Goal: Task Accomplishment & Management: Manage account settings

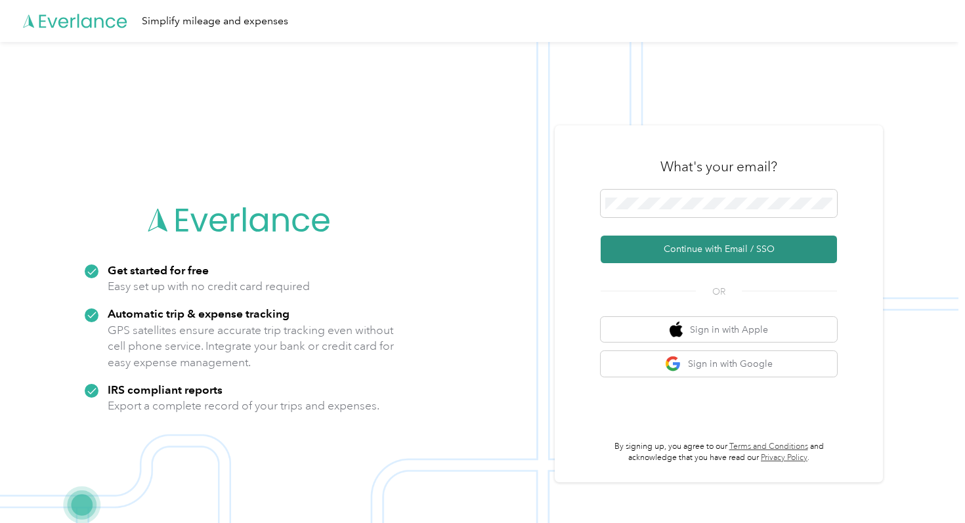
click at [682, 246] on button "Continue with Email / SSO" at bounding box center [719, 250] width 236 height 28
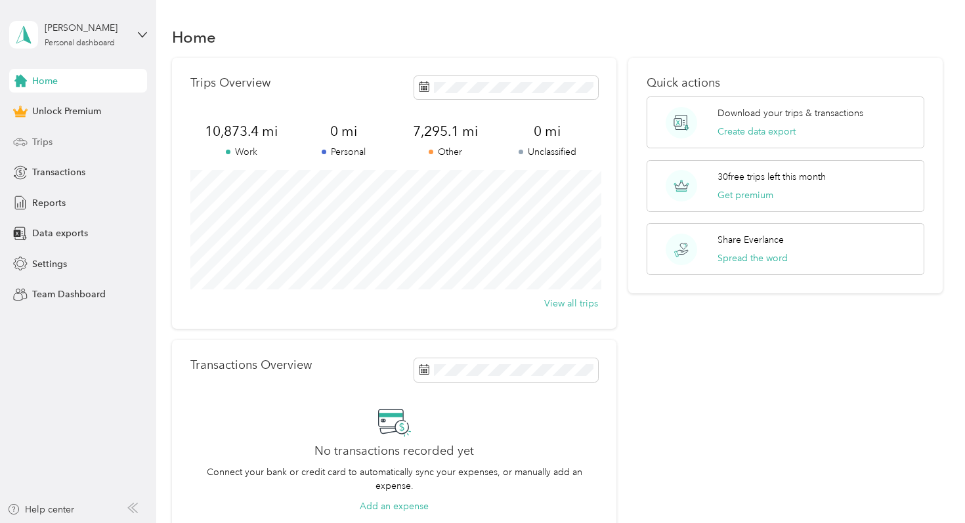
click at [89, 137] on div "Trips" at bounding box center [78, 142] width 138 height 24
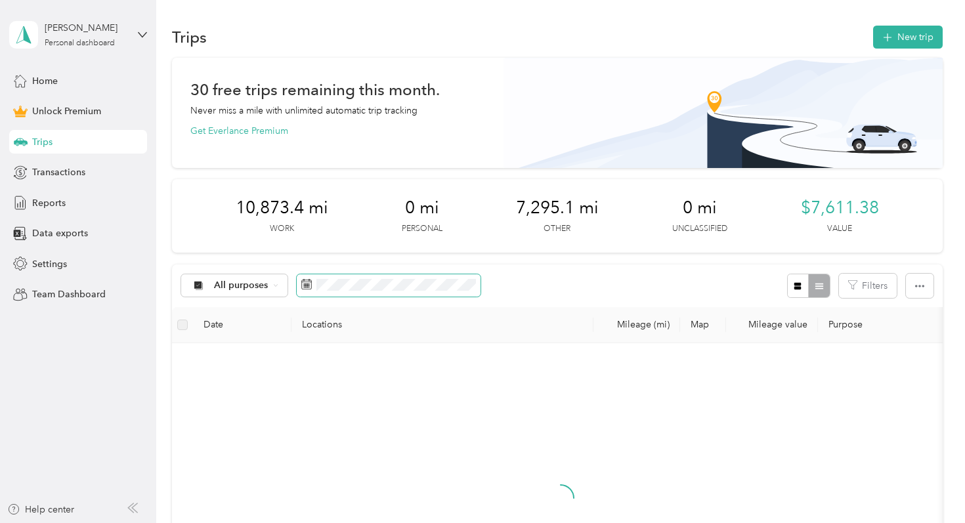
click at [340, 292] on span at bounding box center [389, 285] width 184 height 22
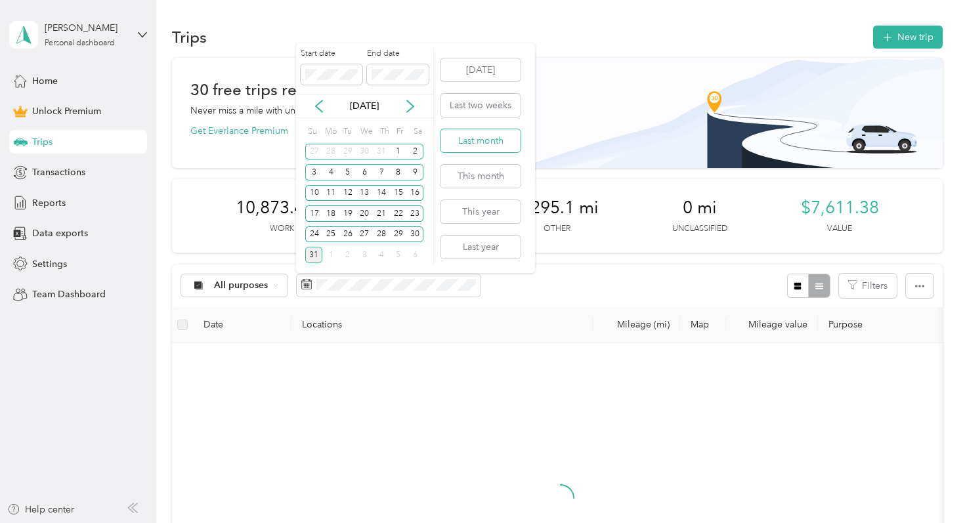
click at [501, 139] on button "Last month" at bounding box center [481, 140] width 80 height 23
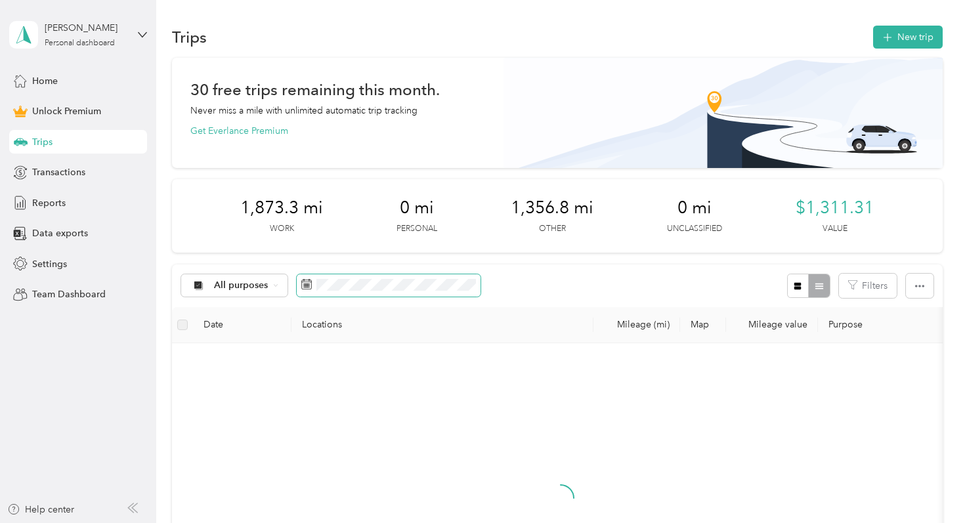
click at [385, 274] on span at bounding box center [389, 285] width 184 height 22
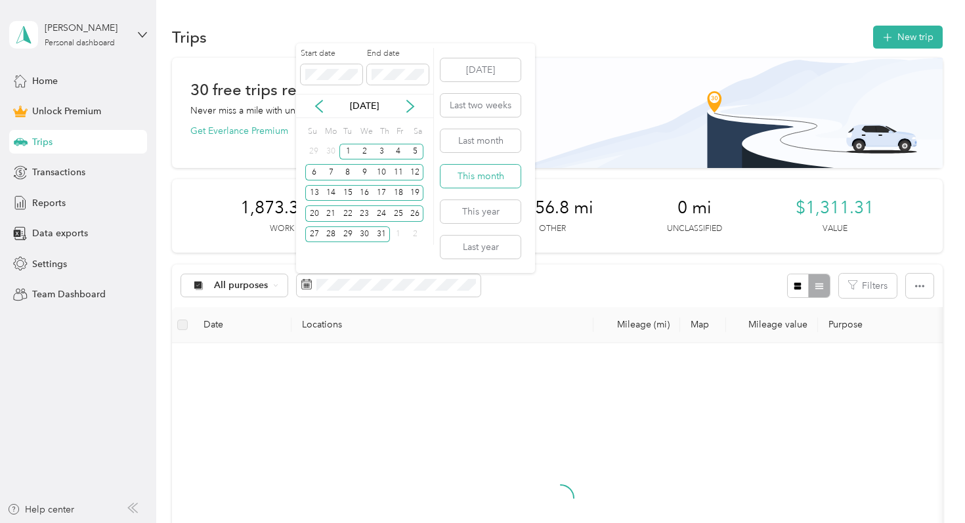
click at [483, 181] on button "This month" at bounding box center [481, 176] width 80 height 23
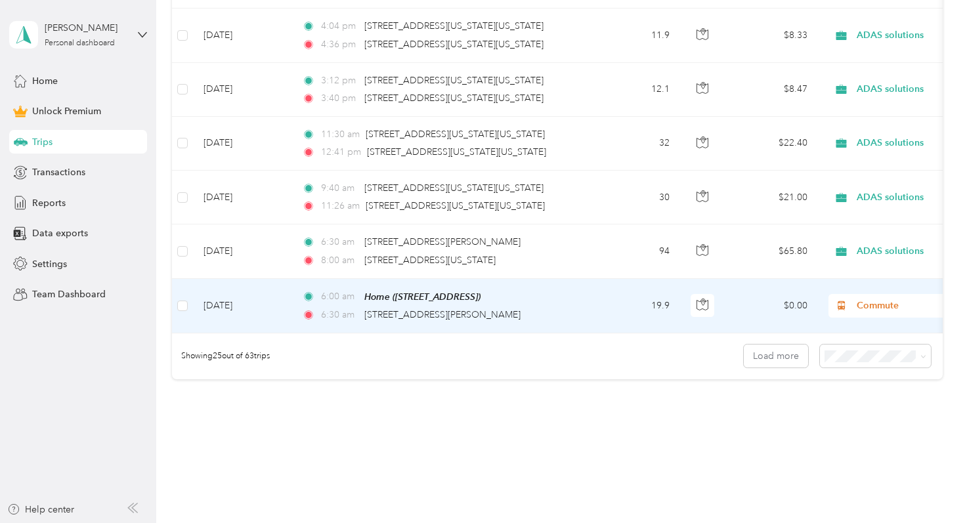
scroll to position [1396, 0]
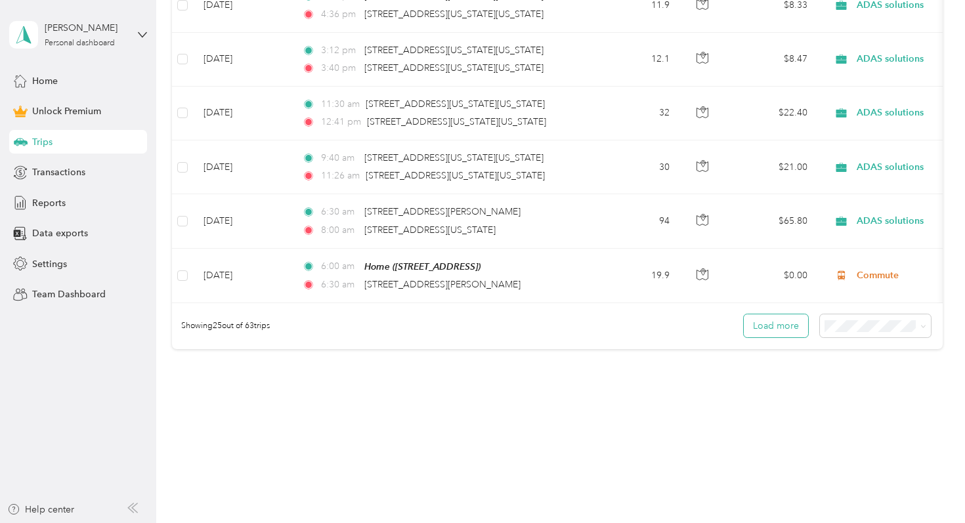
click at [778, 325] on button "Load more" at bounding box center [776, 326] width 64 height 23
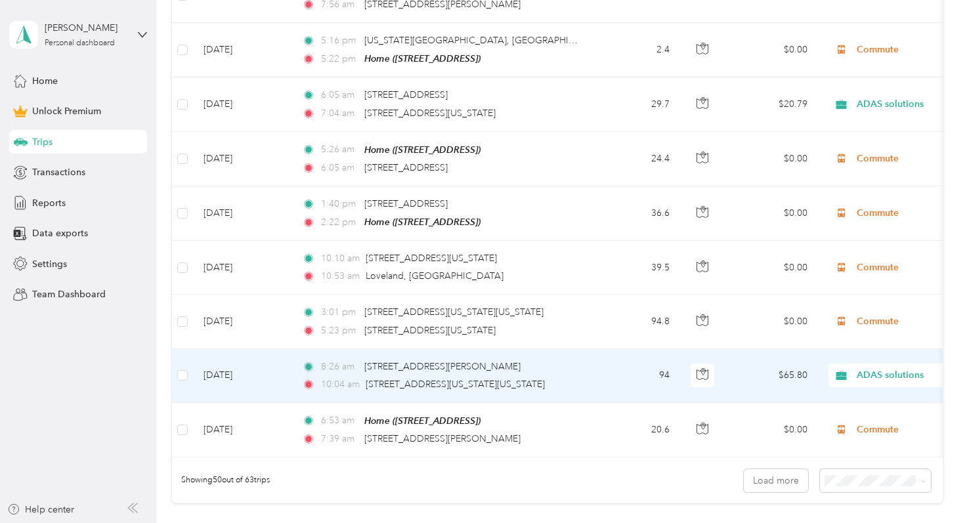
scroll to position [2603, 0]
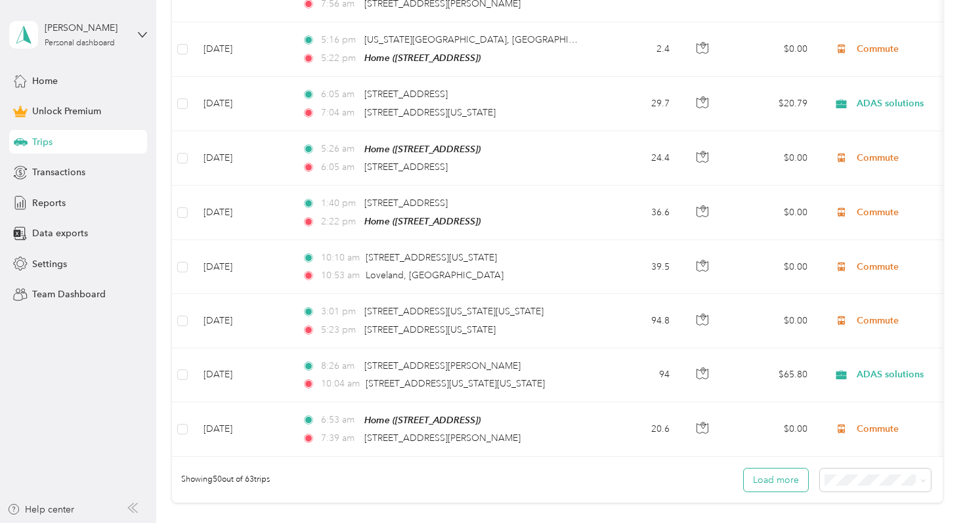
click at [761, 470] on button "Load more" at bounding box center [776, 480] width 64 height 23
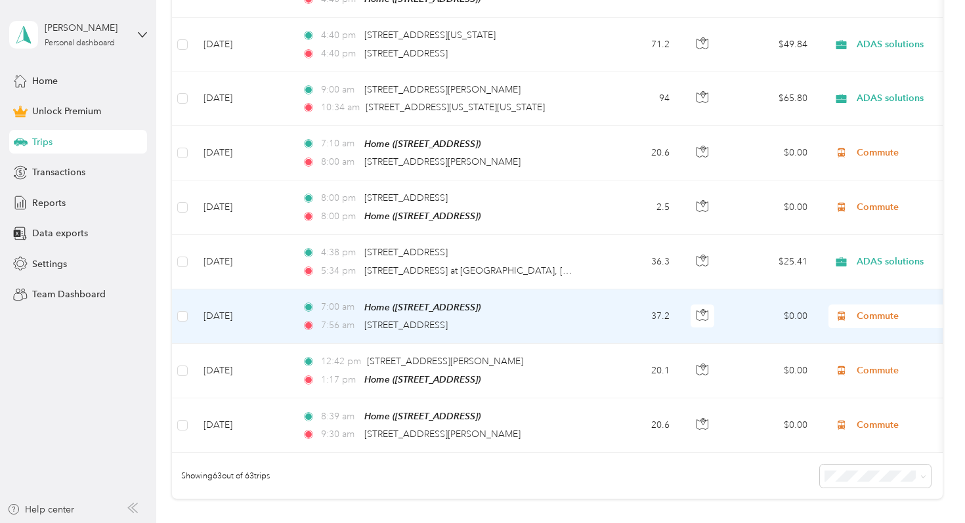
scroll to position [3315, 0]
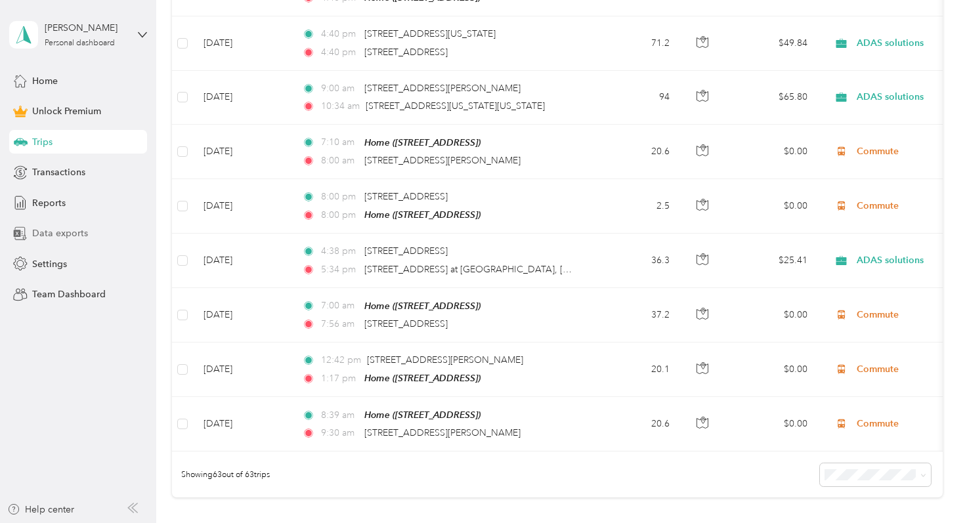
click at [89, 232] on div "Data exports" at bounding box center [78, 234] width 138 height 24
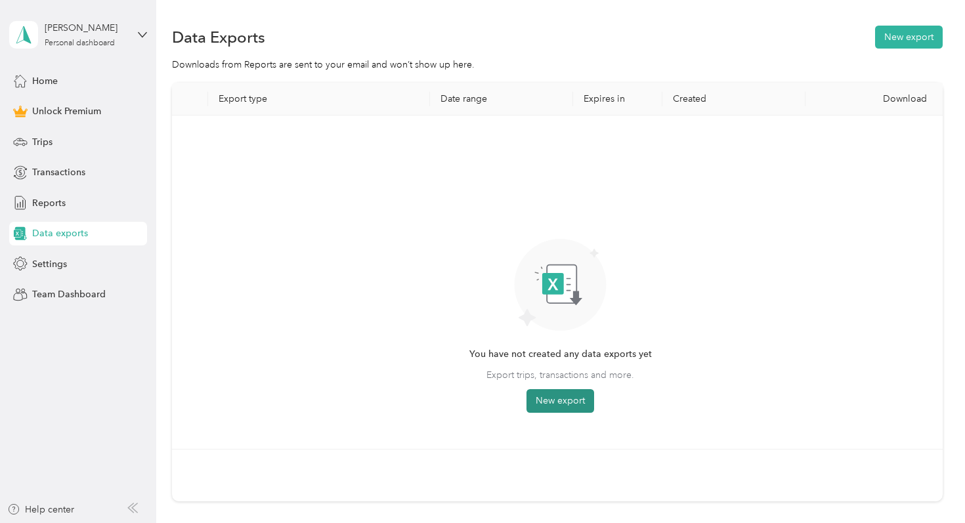
click at [563, 399] on button "New export" at bounding box center [561, 401] width 68 height 24
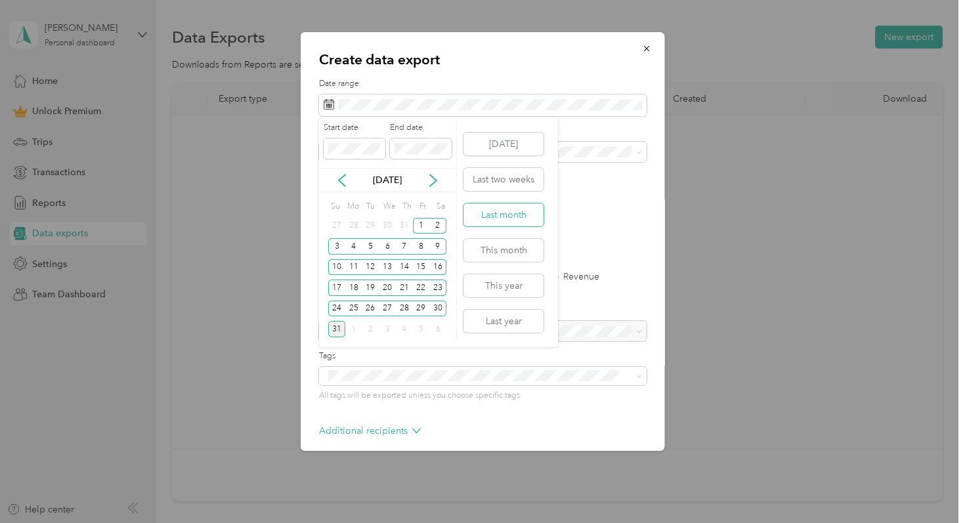
click at [503, 217] on button "Last month" at bounding box center [504, 215] width 80 height 23
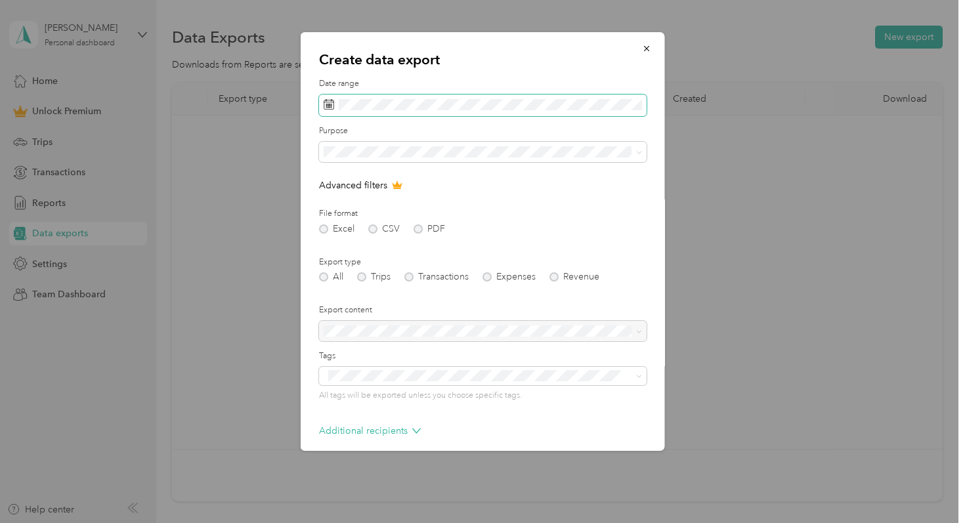
click at [471, 94] on div "Date range" at bounding box center [483, 97] width 328 height 38
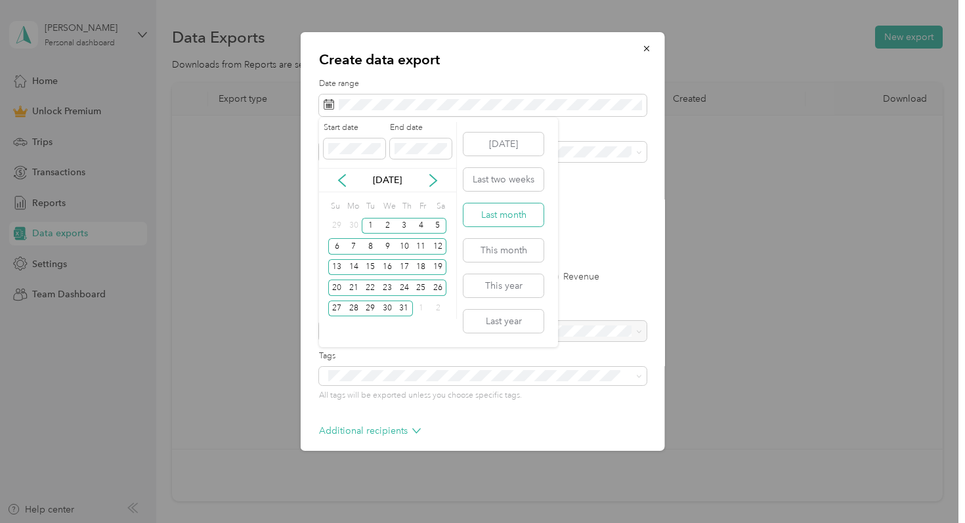
click at [506, 211] on button "Last month" at bounding box center [504, 215] width 80 height 23
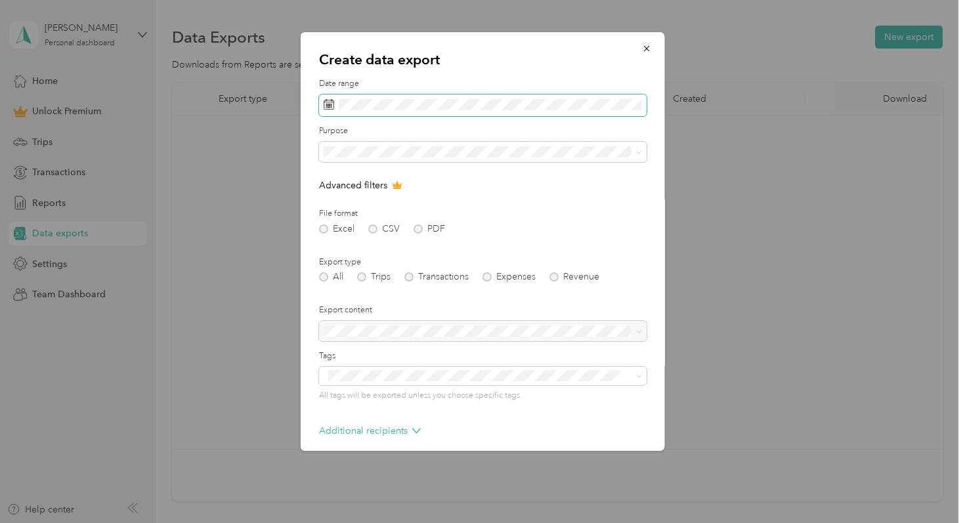
click at [479, 97] on span at bounding box center [483, 106] width 328 height 22
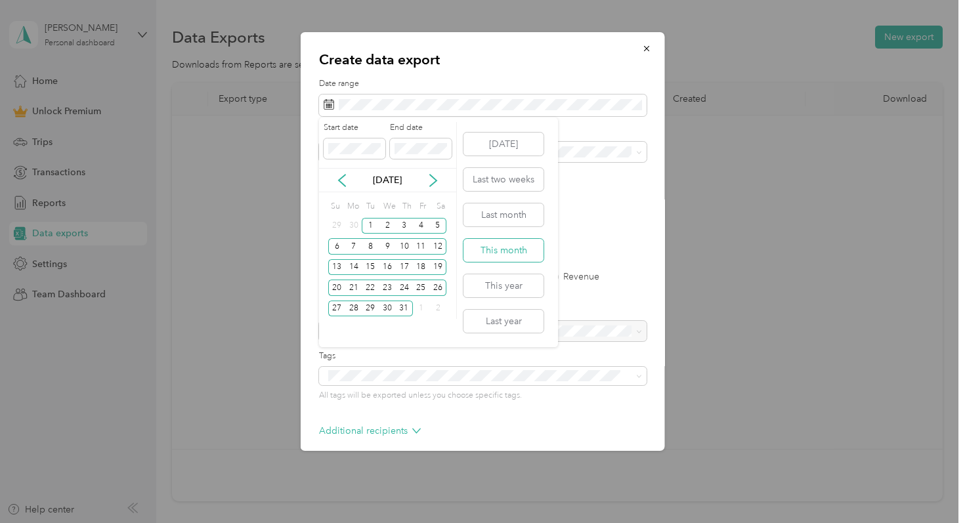
click at [523, 244] on button "This month" at bounding box center [504, 250] width 80 height 23
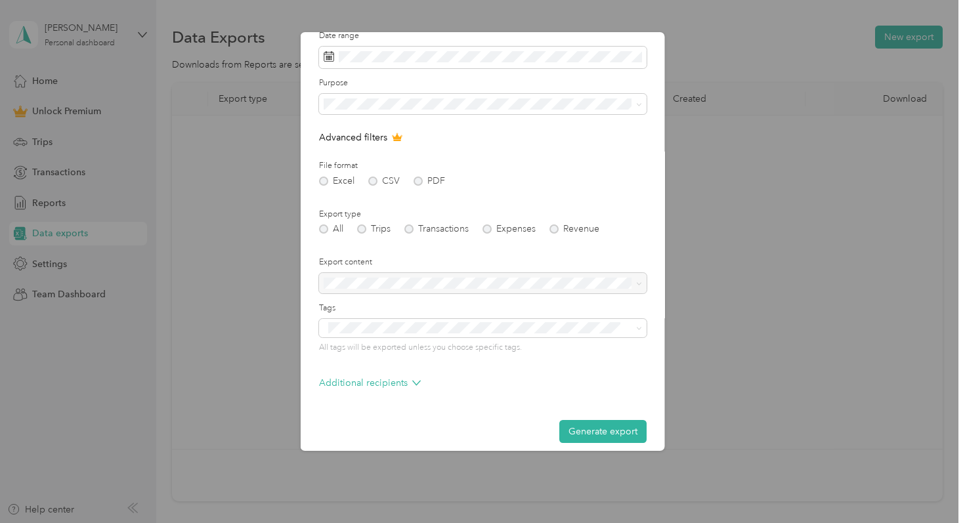
scroll to position [58, 0]
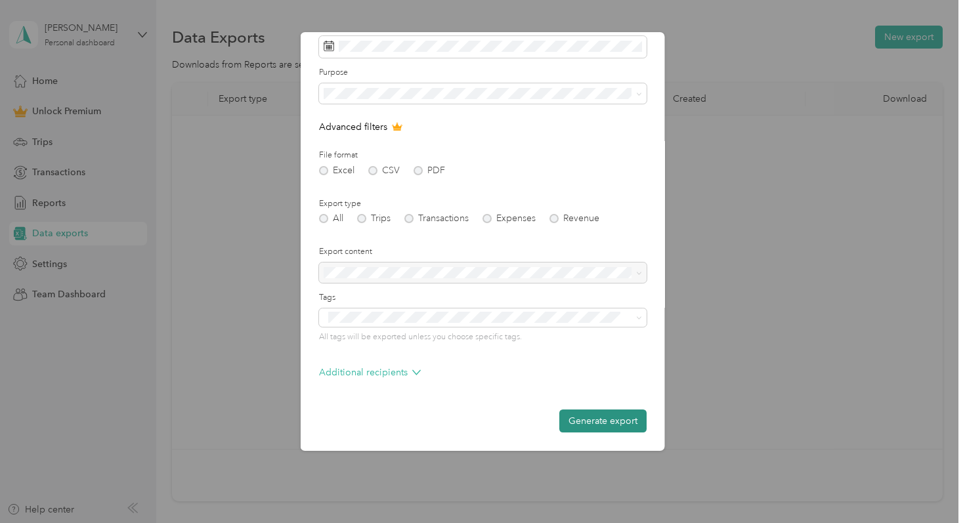
click at [582, 420] on button "Generate export" at bounding box center [602, 421] width 87 height 23
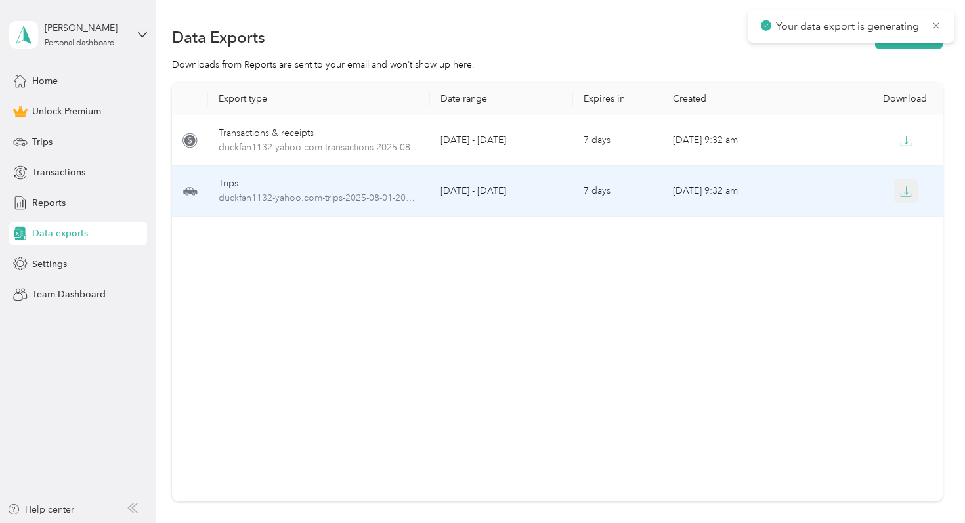
click at [907, 187] on icon "button" at bounding box center [906, 192] width 12 height 12
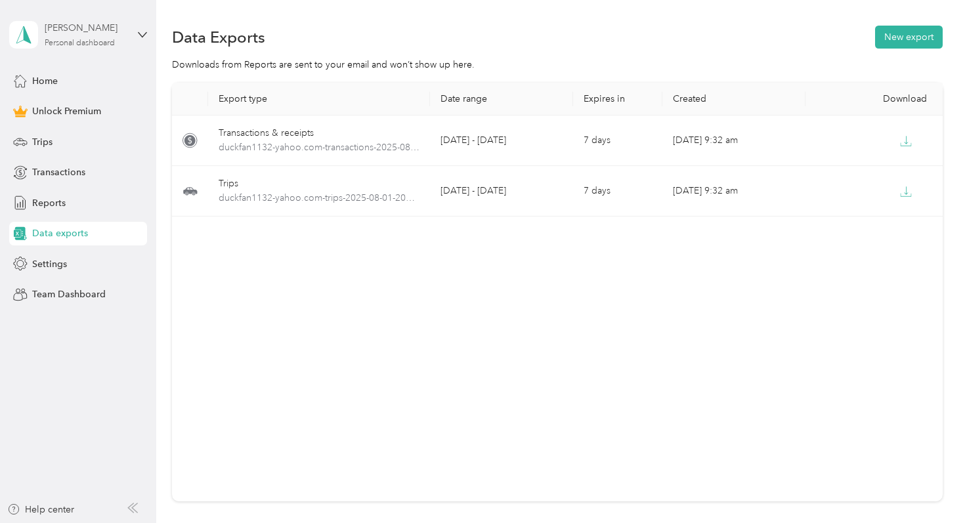
click at [120, 26] on div "[PERSON_NAME]" at bounding box center [86, 28] width 82 height 14
click at [107, 118] on div "You’re signed in as [EMAIL_ADDRESS][DOMAIN_NAME] Log out" at bounding box center [147, 92] width 276 height 74
click at [128, 43] on div "[PERSON_NAME] Personal dashboard" at bounding box center [78, 35] width 138 height 46
click at [117, 106] on div "Log out" at bounding box center [147, 108] width 258 height 23
